Goal: Find specific page/section: Find specific page/section

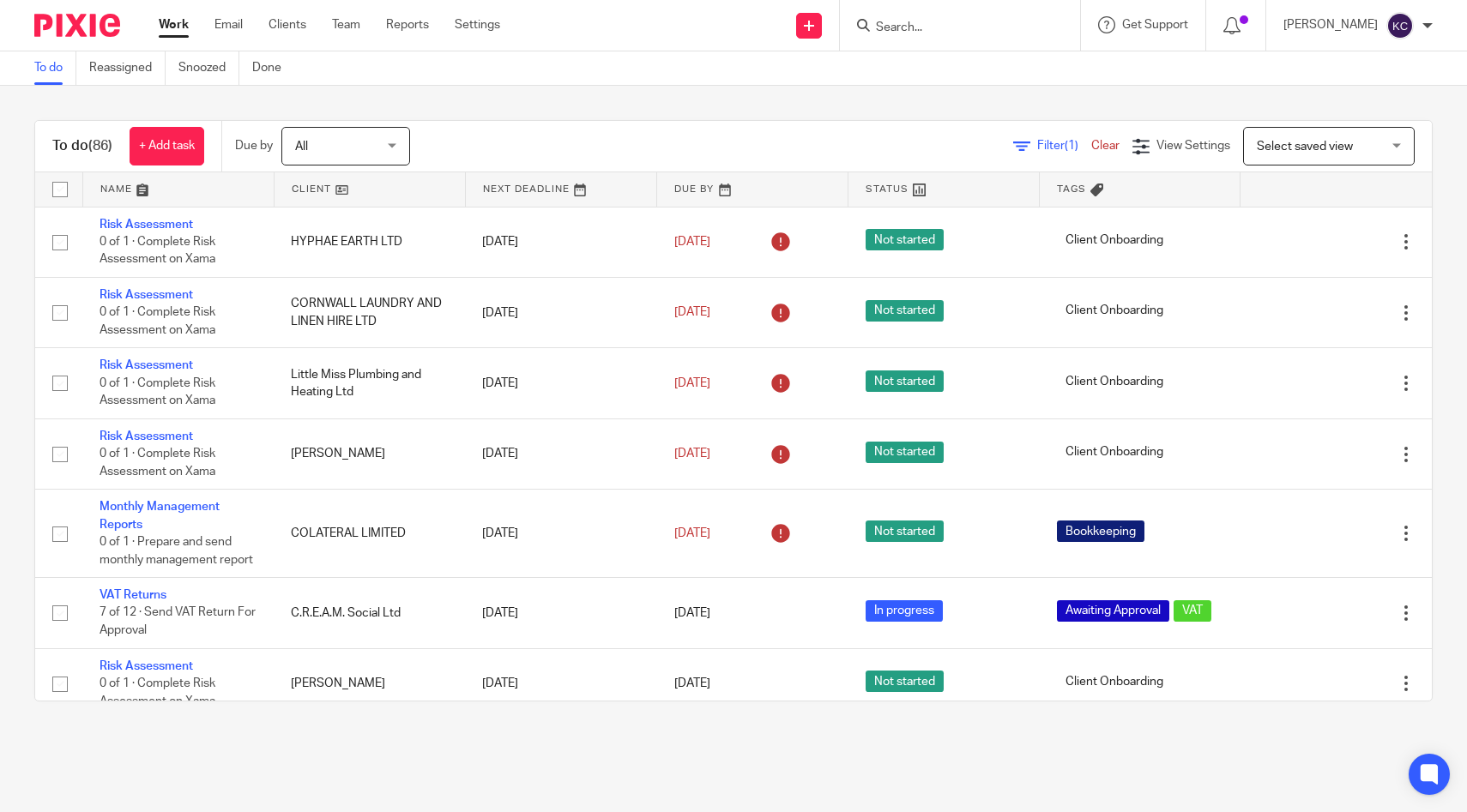
click at [976, 20] on input "Search" at bounding box center [951, 28] width 154 height 15
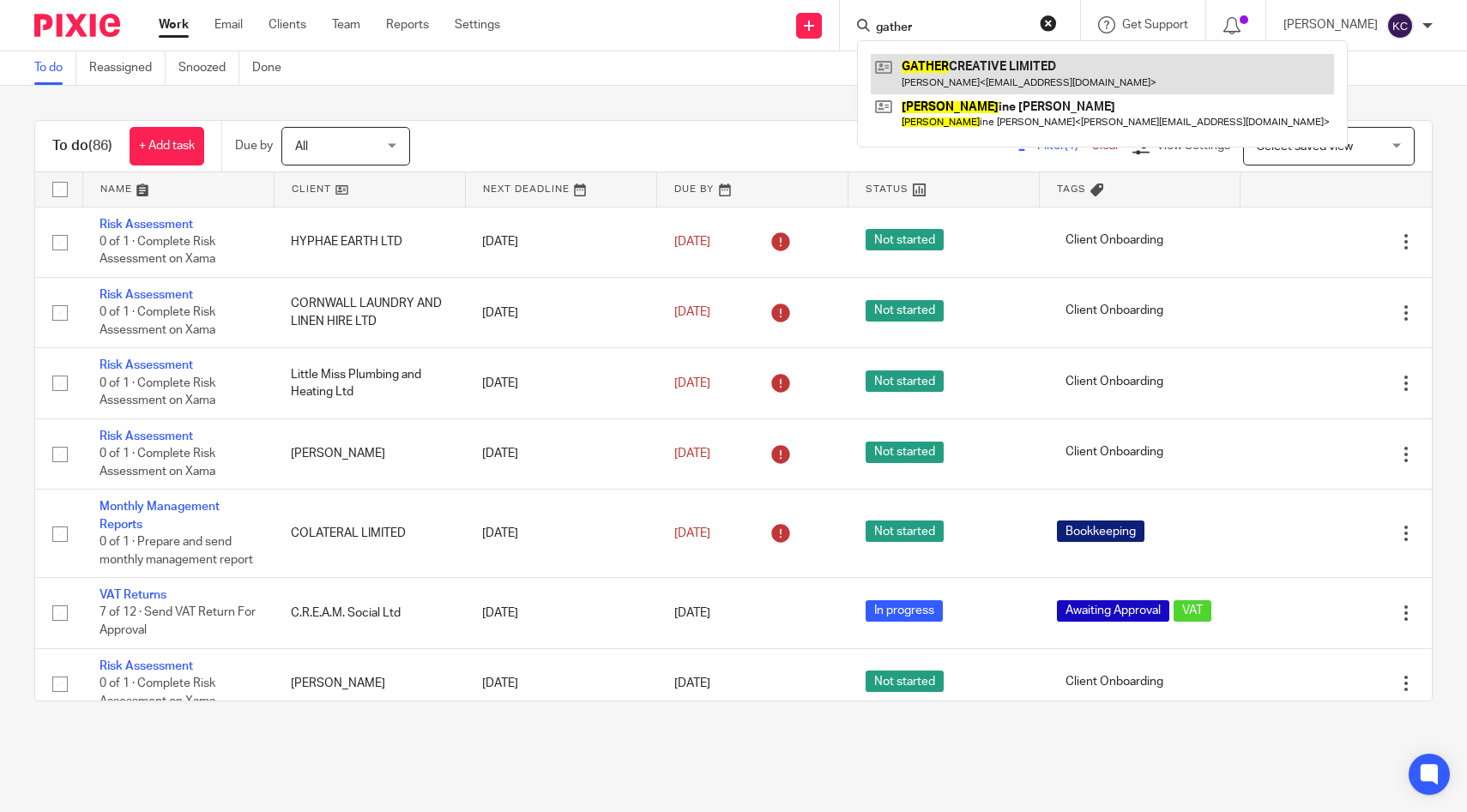
type input "gather"
click at [969, 69] on link at bounding box center [1102, 74] width 463 height 40
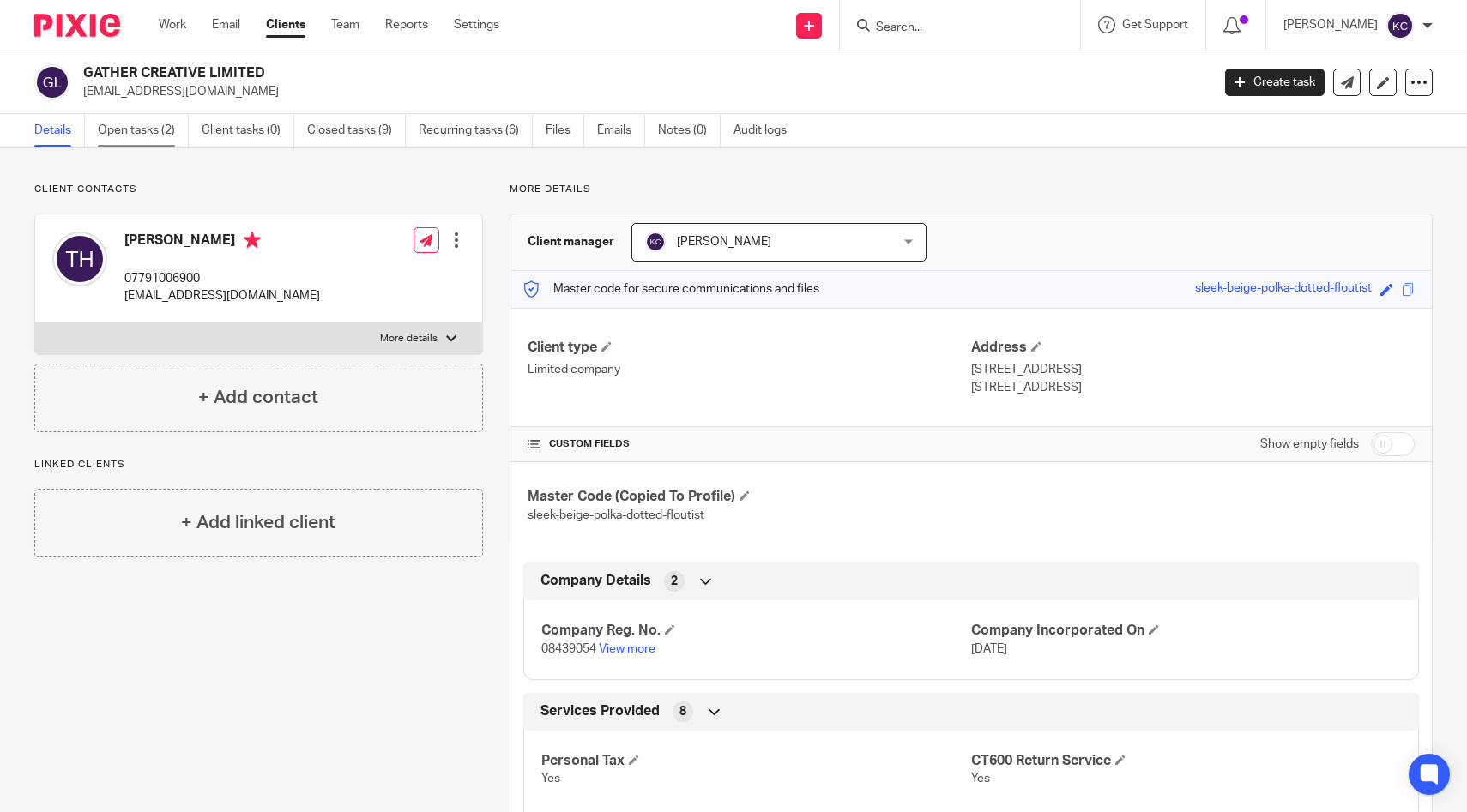
click at [154, 132] on link "Open tasks (2)" at bounding box center [143, 131] width 91 height 34
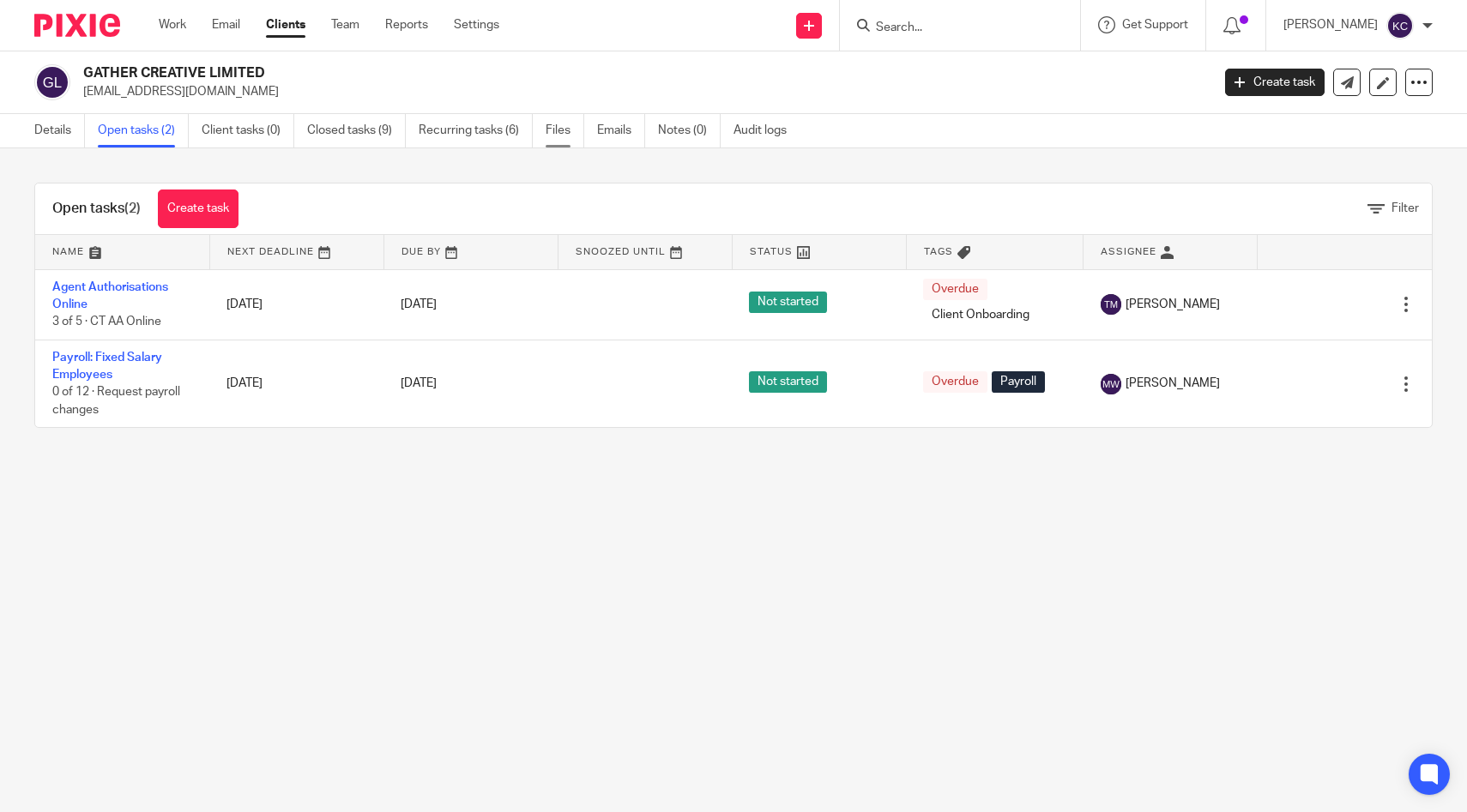
click at [572, 143] on link "Files" at bounding box center [565, 131] width 39 height 34
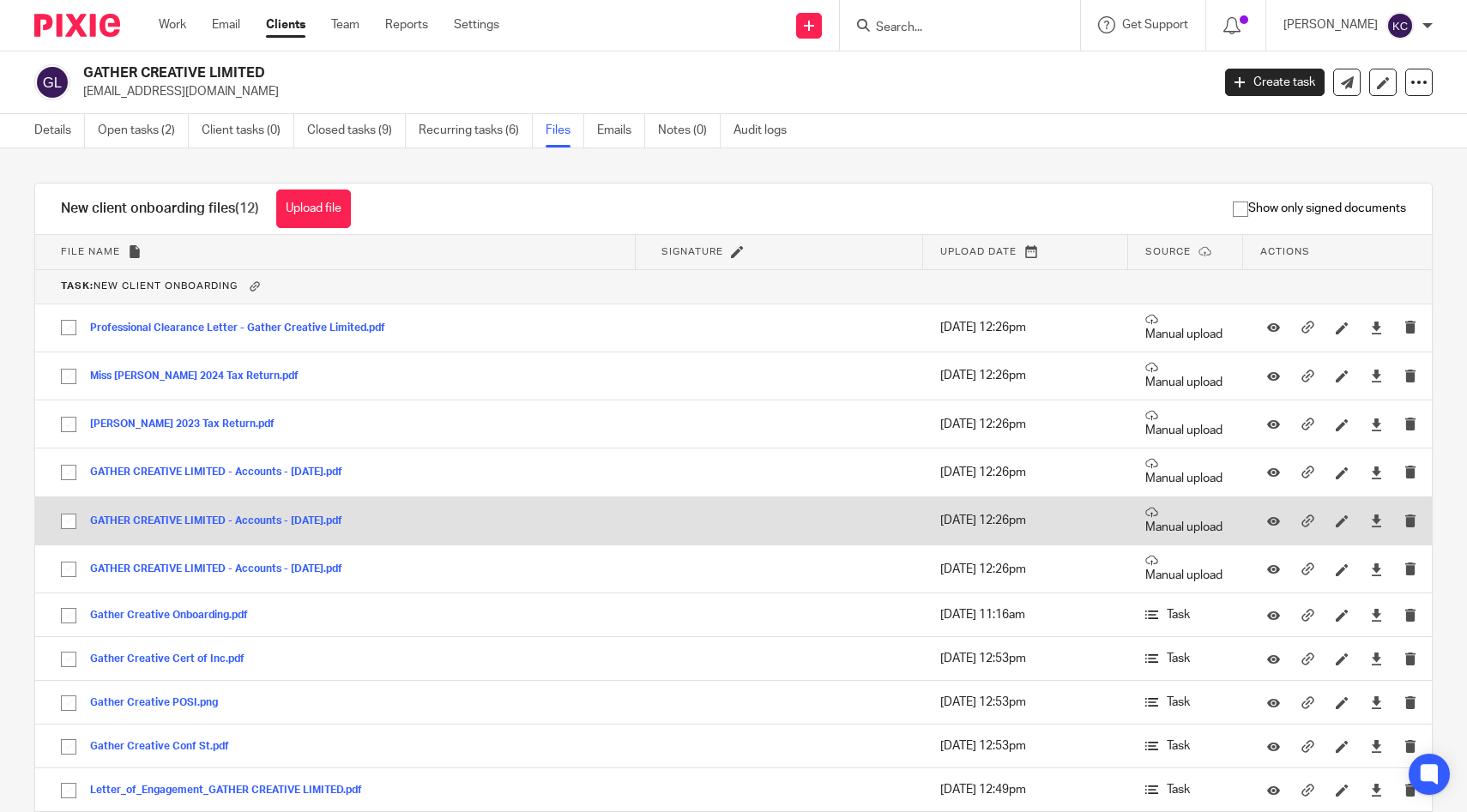
scroll to position [329, 0]
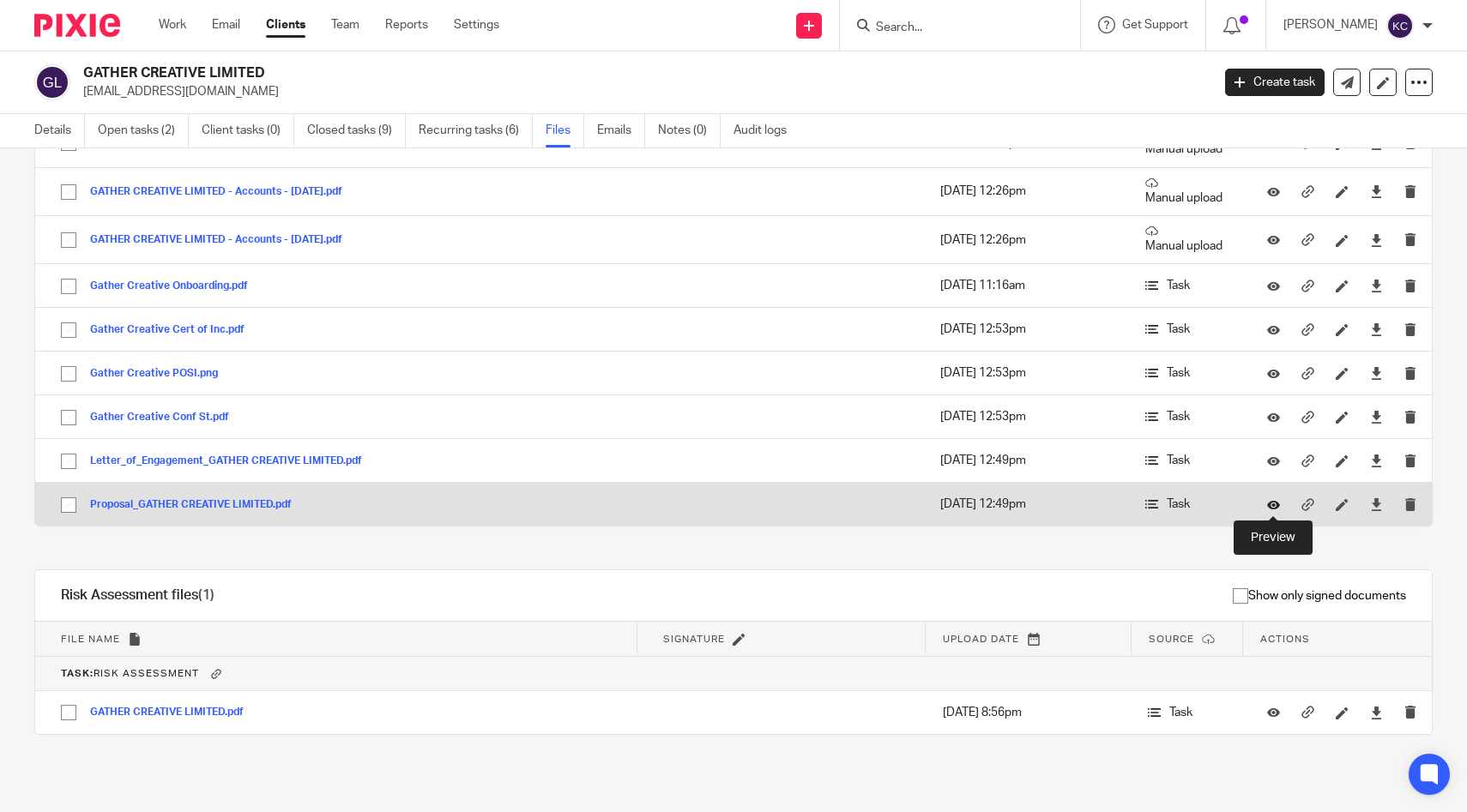
click at [1269, 502] on icon at bounding box center [1273, 504] width 13 height 13
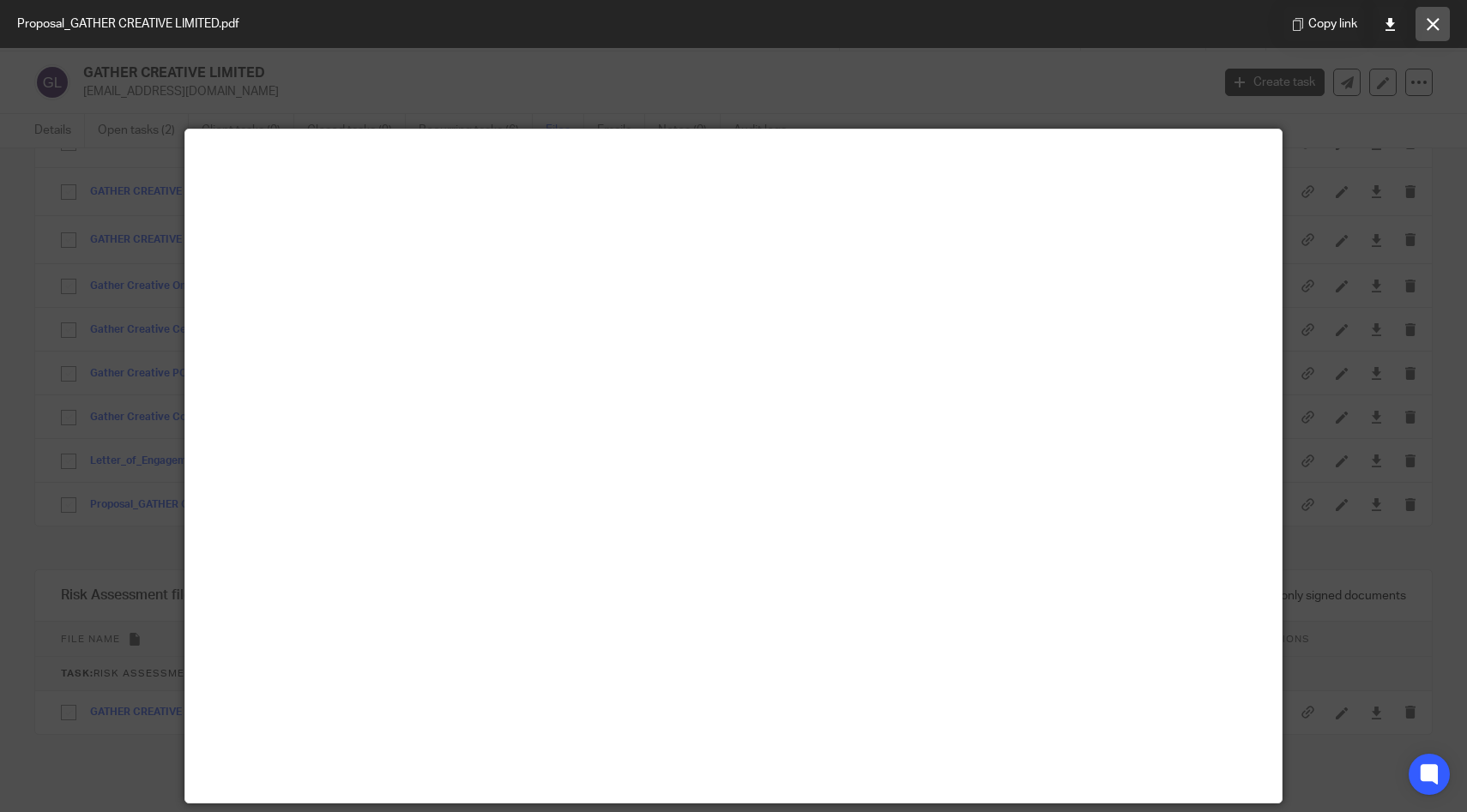
click at [1435, 30] on button at bounding box center [1432, 23] width 34 height 34
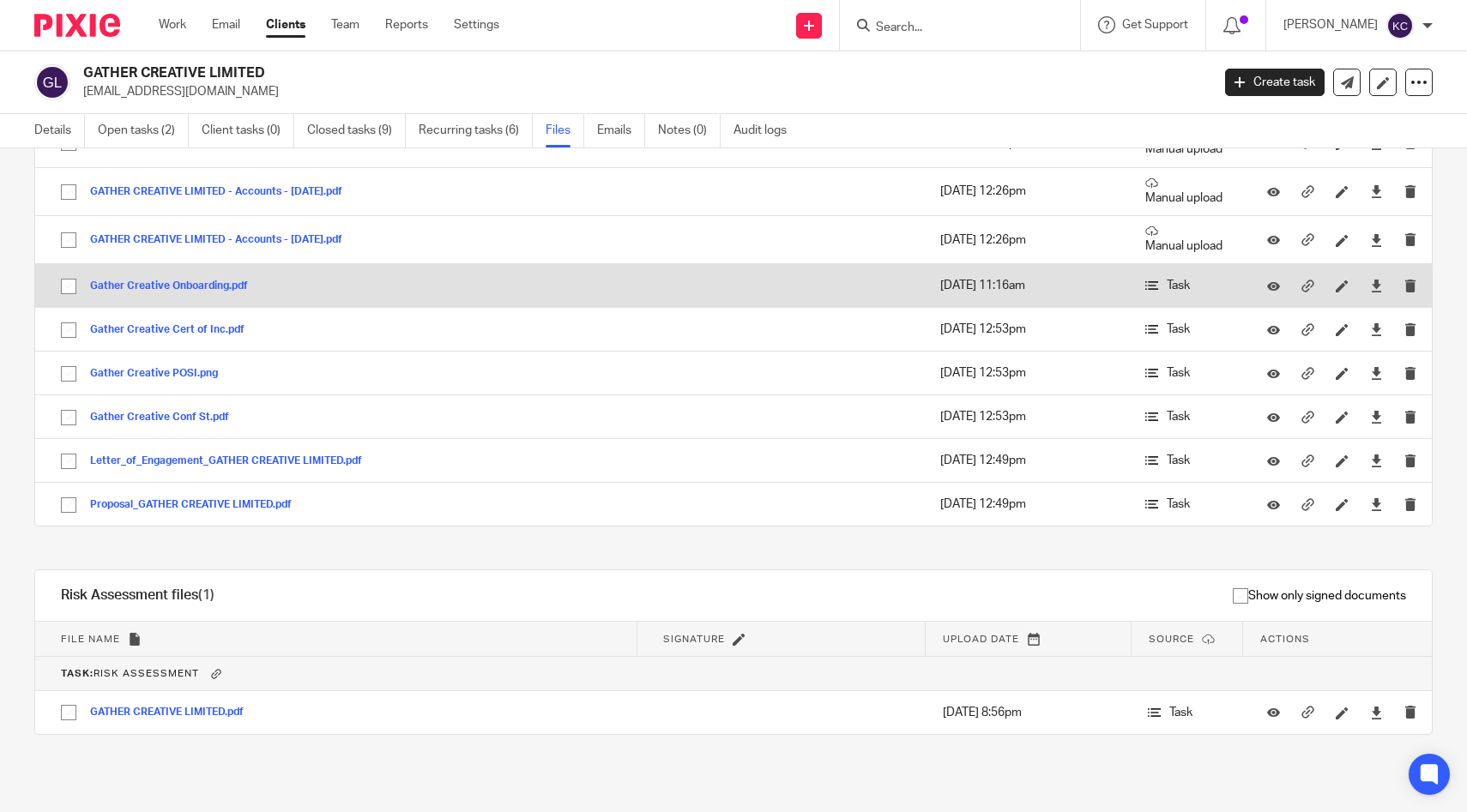
scroll to position [0, 0]
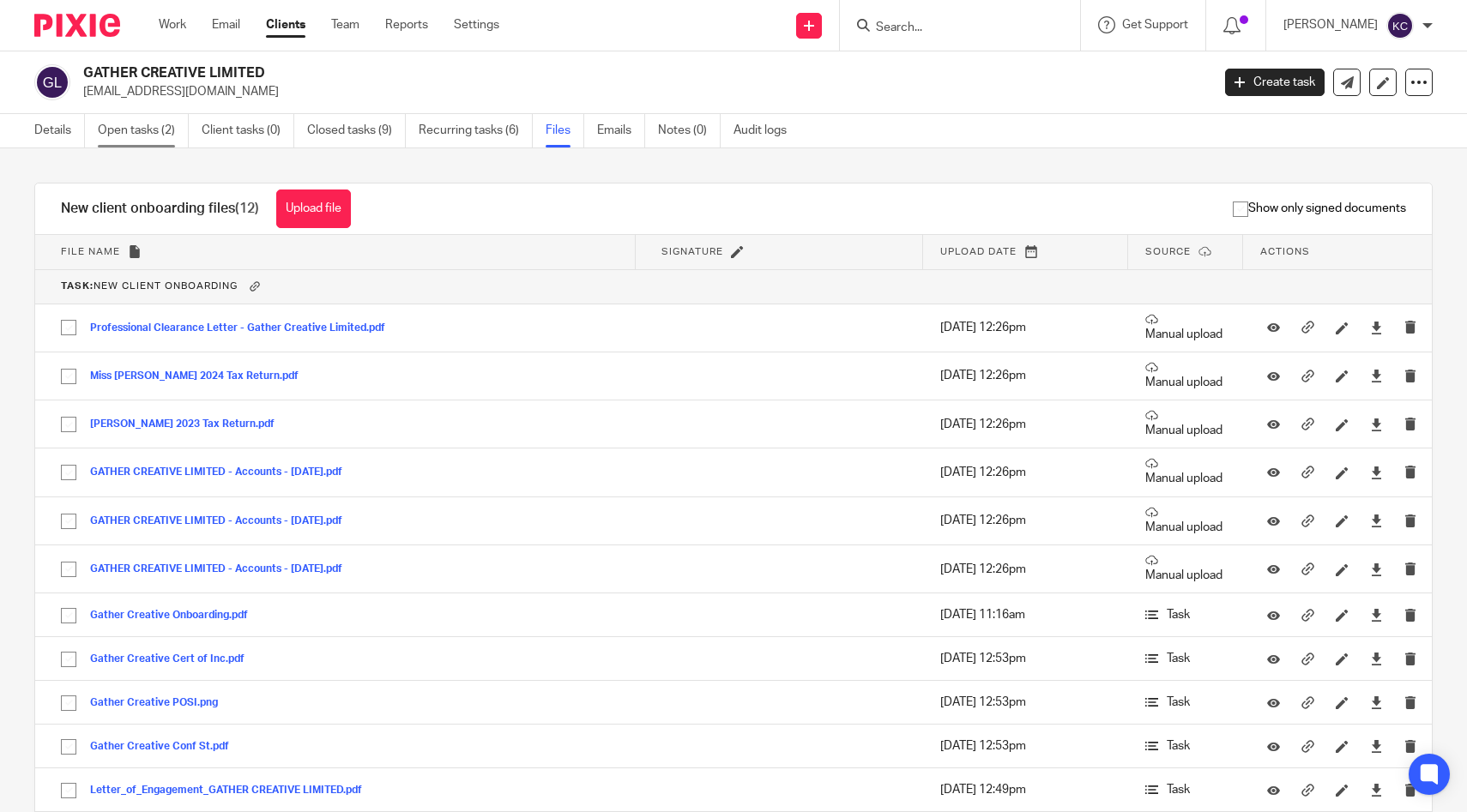
click at [132, 123] on link "Open tasks (2)" at bounding box center [143, 131] width 91 height 34
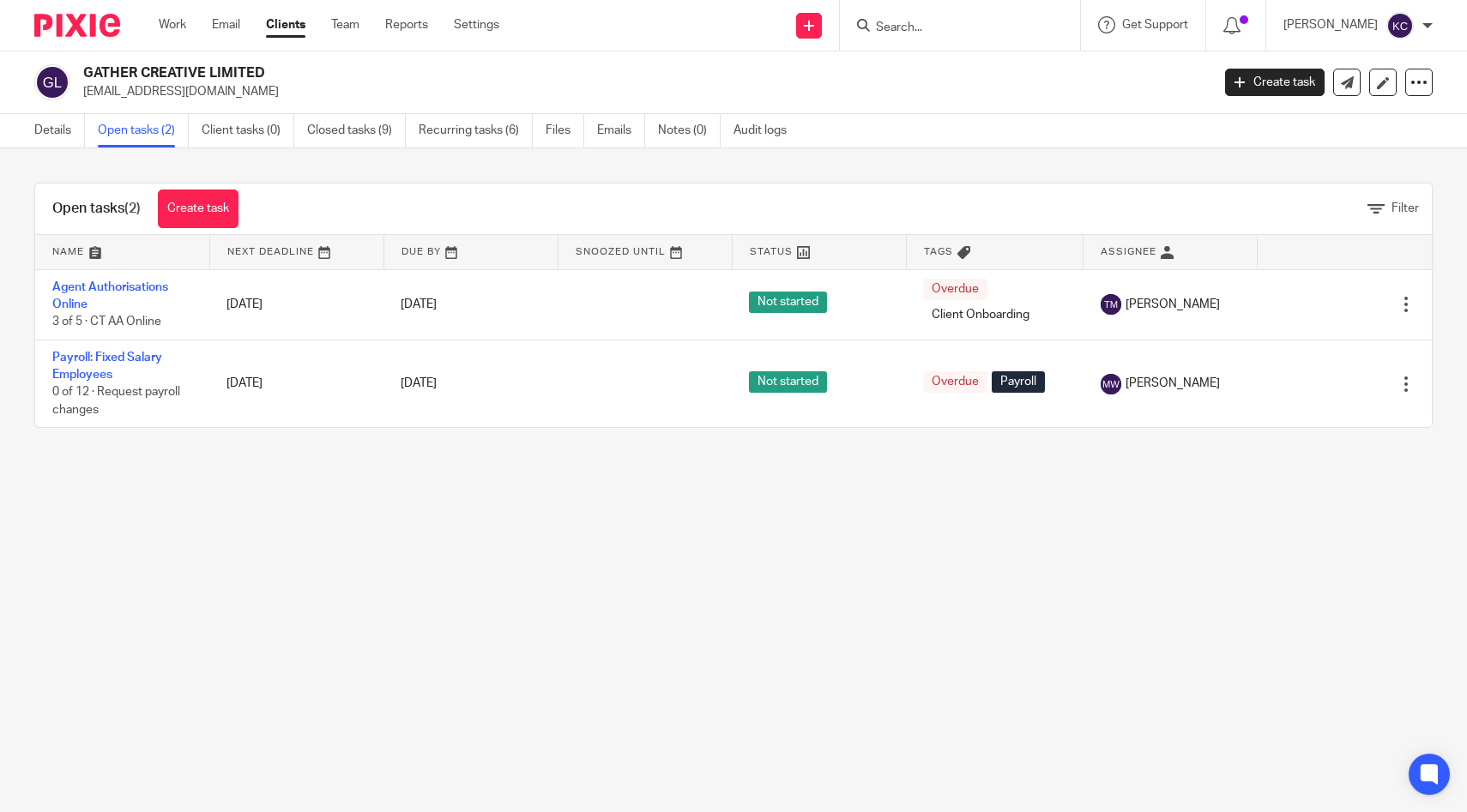
click at [32, 129] on div "Details Open tasks (2) Client tasks (0) Closed tasks (9) Recurring tasks (6) Fi…" at bounding box center [414, 131] width 830 height 34
click at [41, 132] on link "Details" at bounding box center [59, 131] width 50 height 34
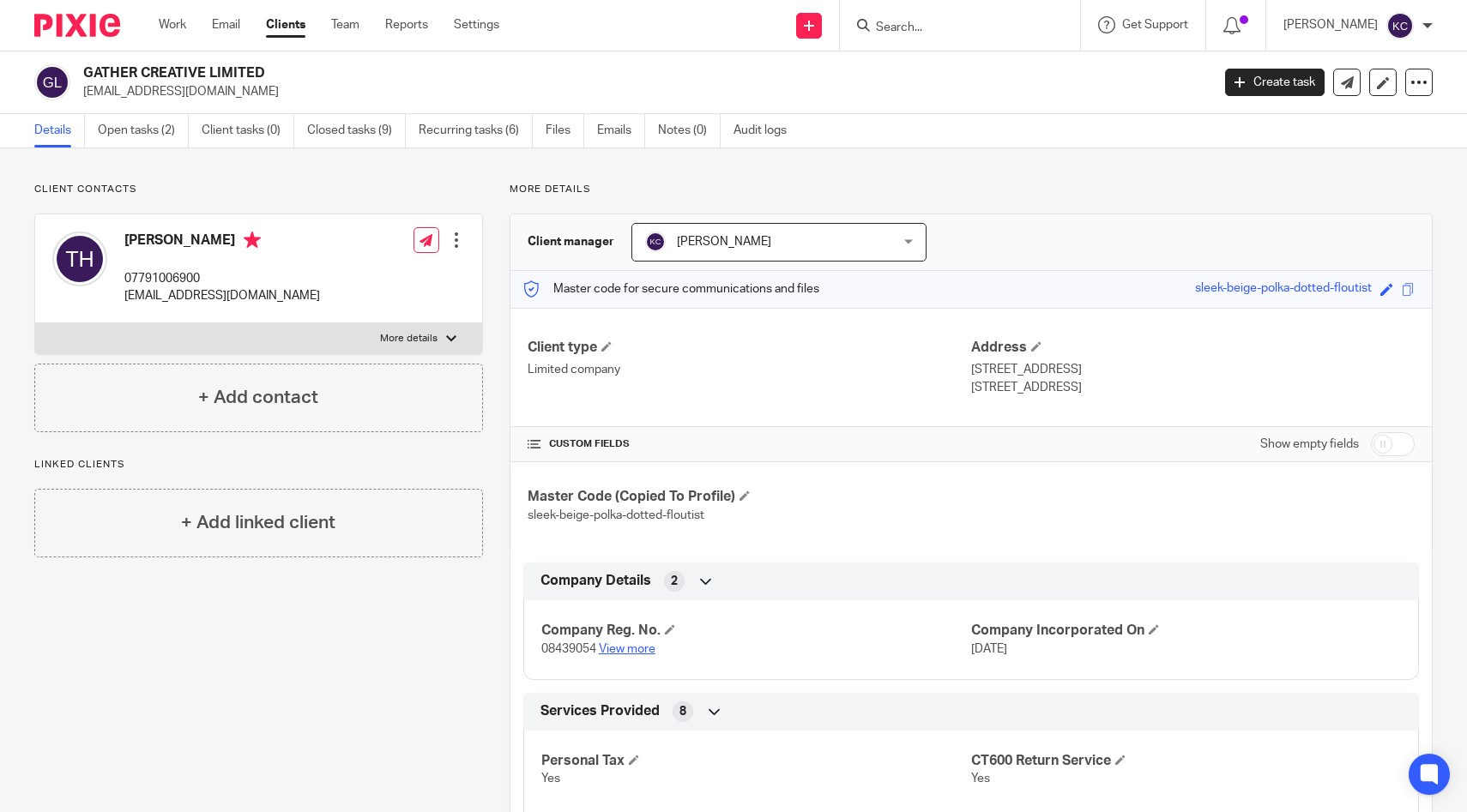
click at [632, 649] on link "View more" at bounding box center [627, 649] width 56 height 12
